Goal: Obtain resource: Download file/media

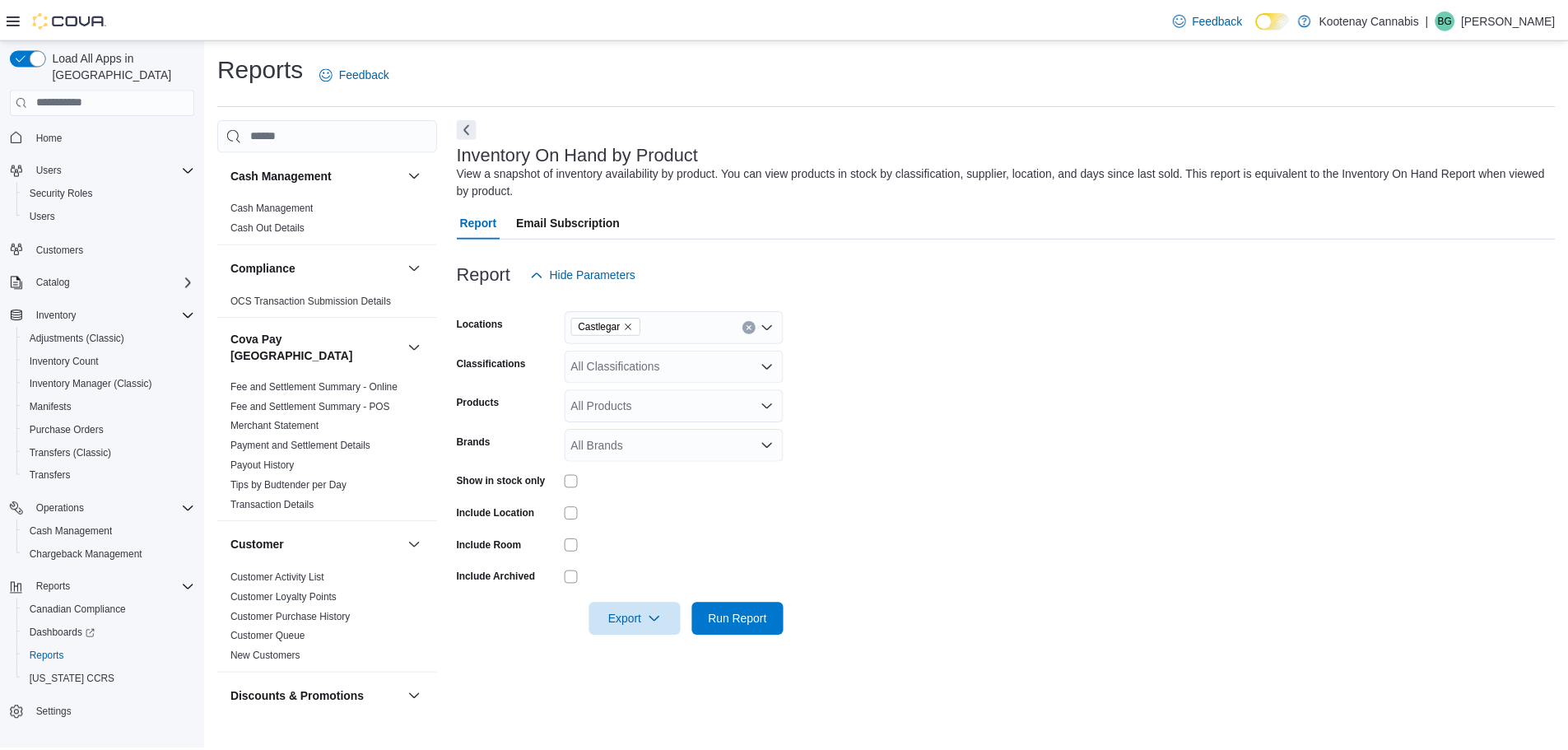
scroll to position [576, 0]
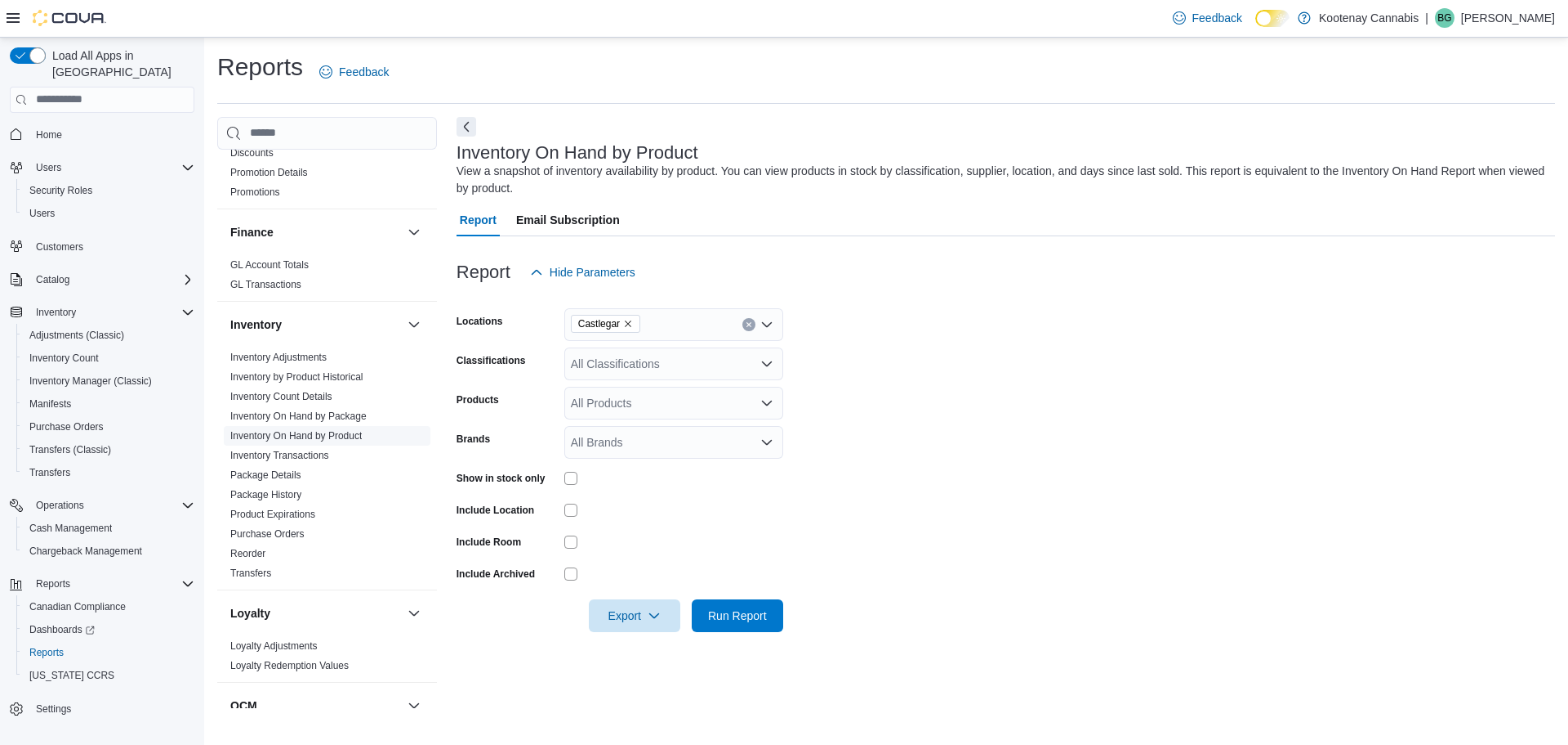
click at [315, 430] on link "Inventory On Hand by Product" at bounding box center [296, 435] width 132 height 12
click at [736, 617] on span "Run Report" at bounding box center [737, 615] width 58 height 16
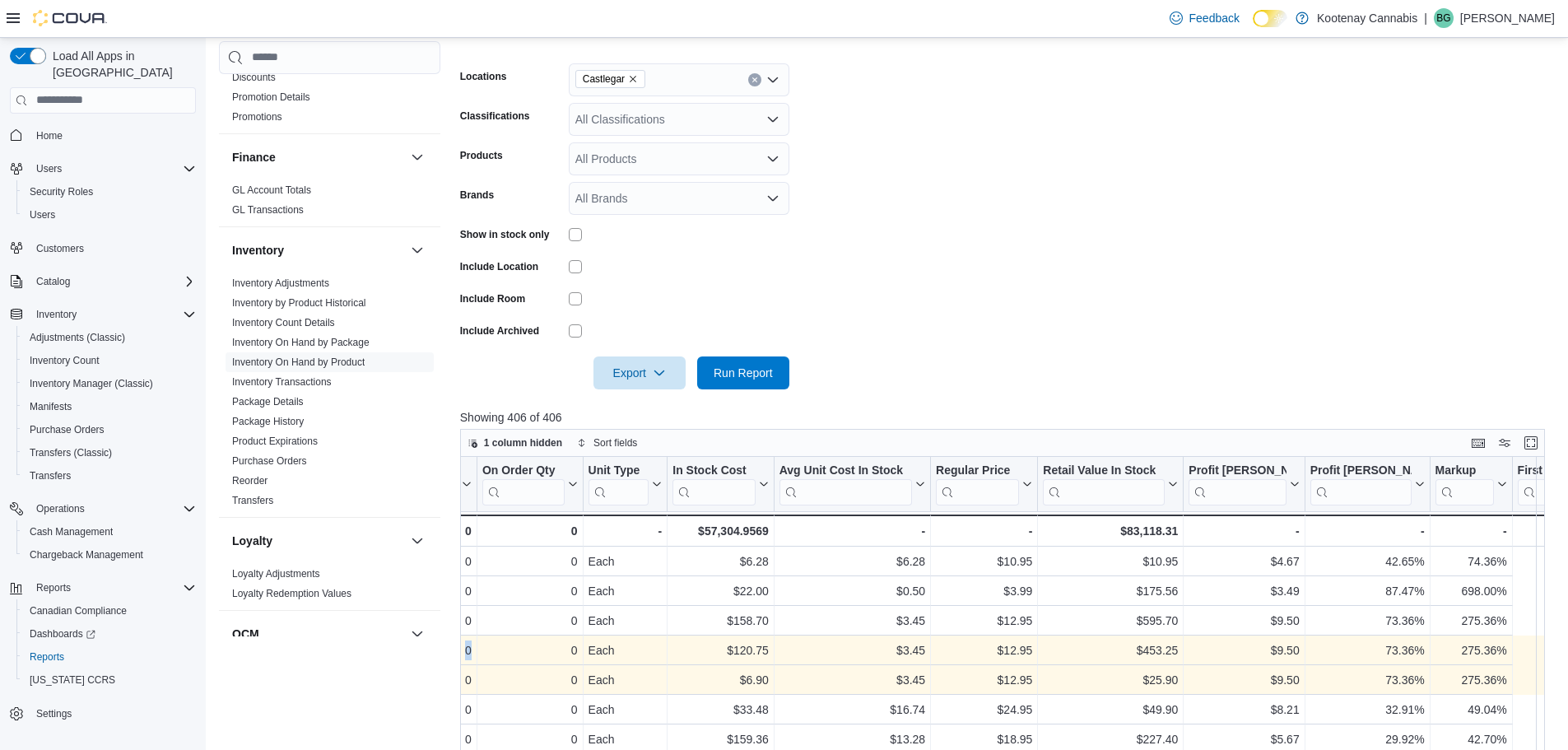
scroll to position [0, 905]
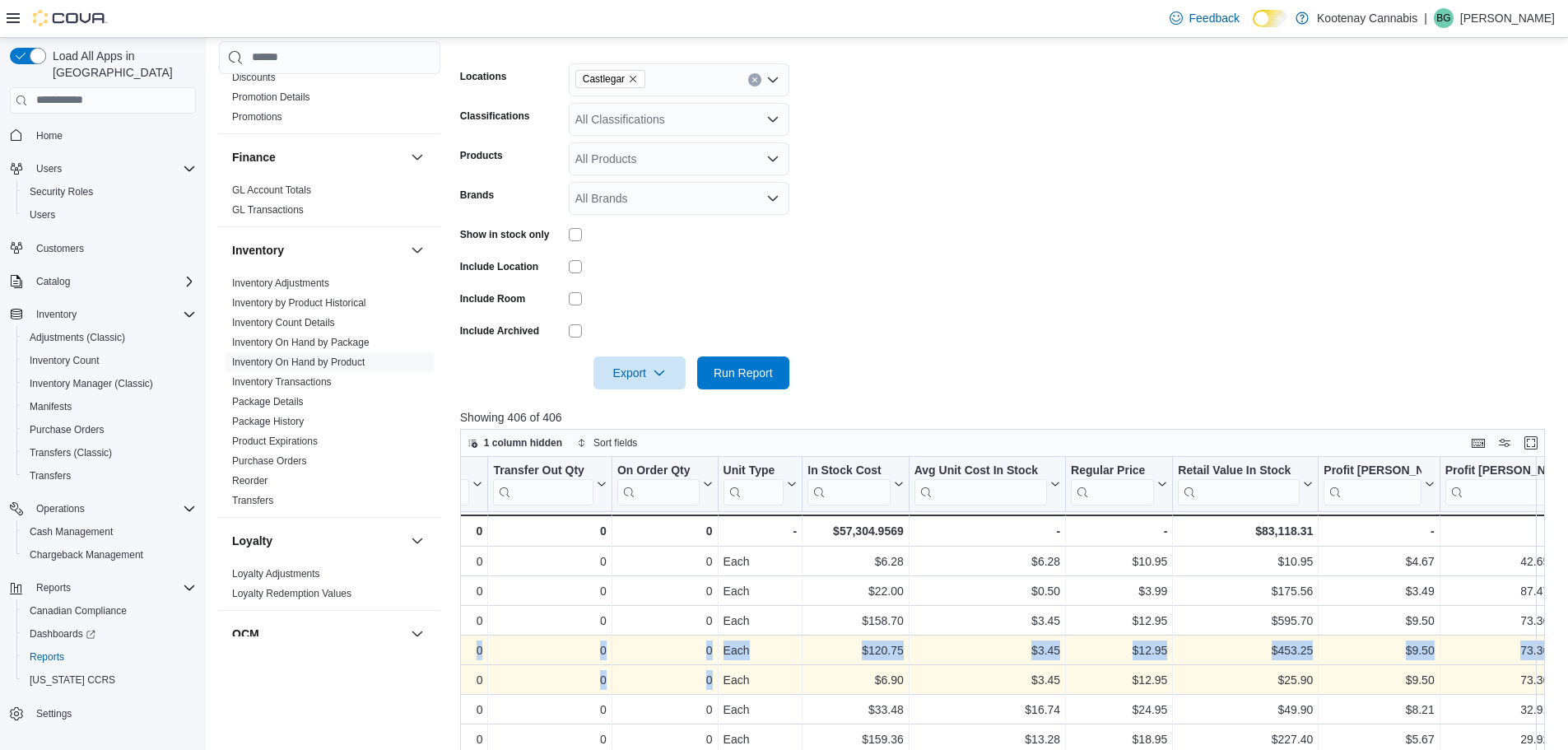
drag, startPoint x: 889, startPoint y: 646, endPoint x: 727, endPoint y: 679, distance: 165.3
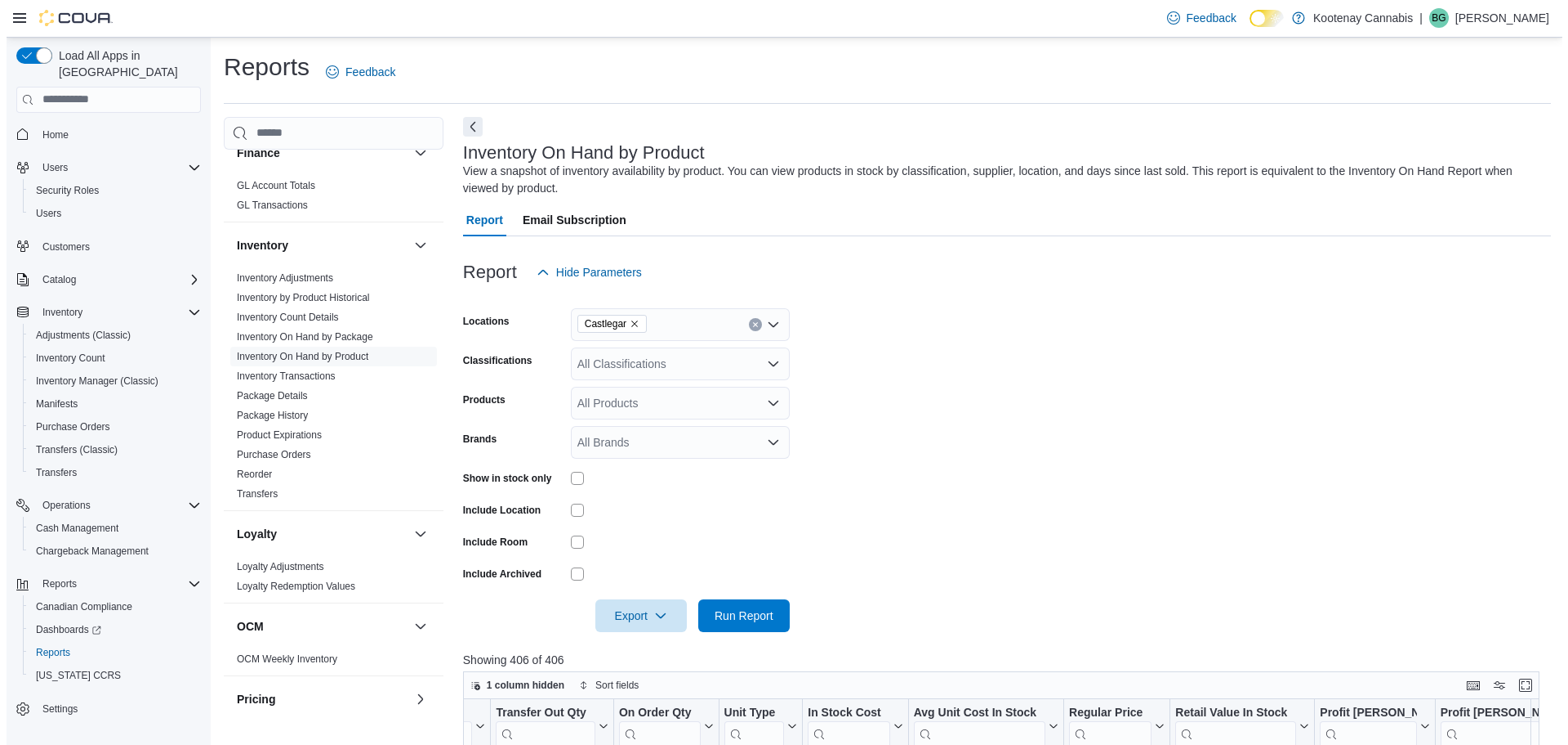
scroll to position [645, 0]
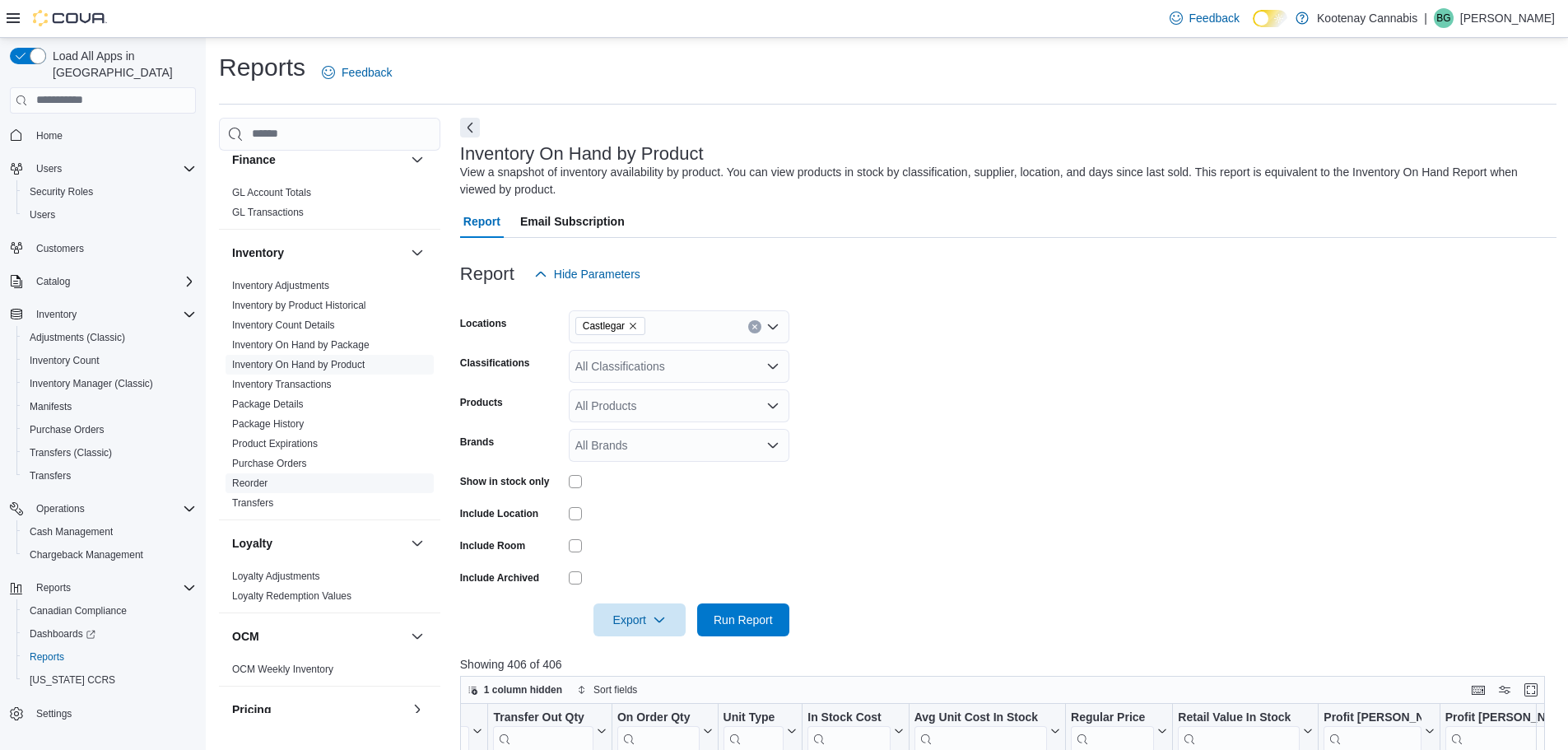
click at [259, 477] on link "Reorder" at bounding box center [250, 483] width 36 height 12
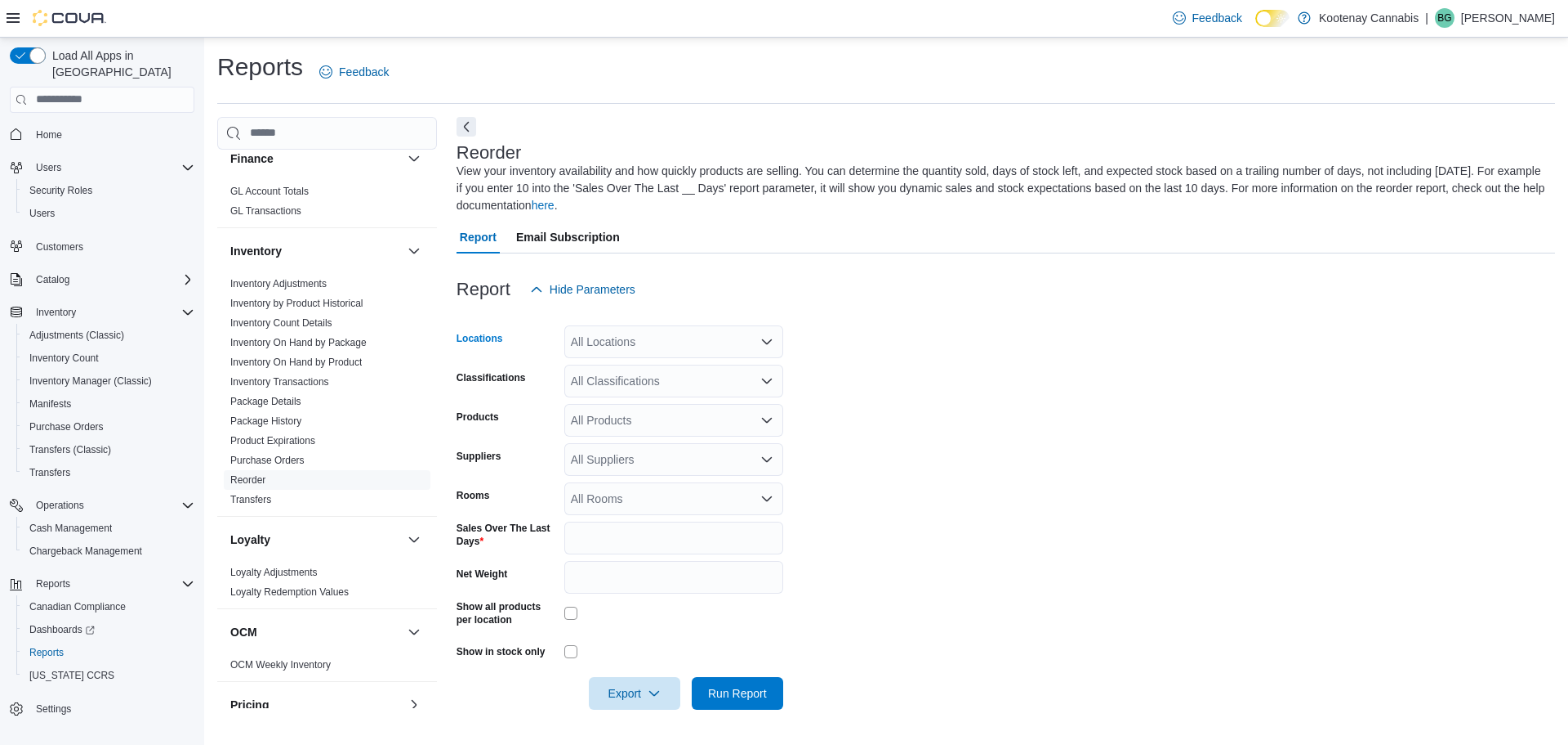
click at [658, 344] on div "All Locations" at bounding box center [674, 342] width 219 height 33
click at [624, 387] on span "Castlegar" at bounding box center [624, 393] width 49 height 16
click at [975, 483] on form "Locations Castlegar Classifications All Classifications Products All Products S…" at bounding box center [1005, 507] width 1098 height 403
click at [647, 699] on span "Export" at bounding box center [634, 692] width 72 height 33
click at [621, 596] on span "Export to Excel" at bounding box center [637, 595] width 73 height 13
